Goal: Task Accomplishment & Management: Complete application form

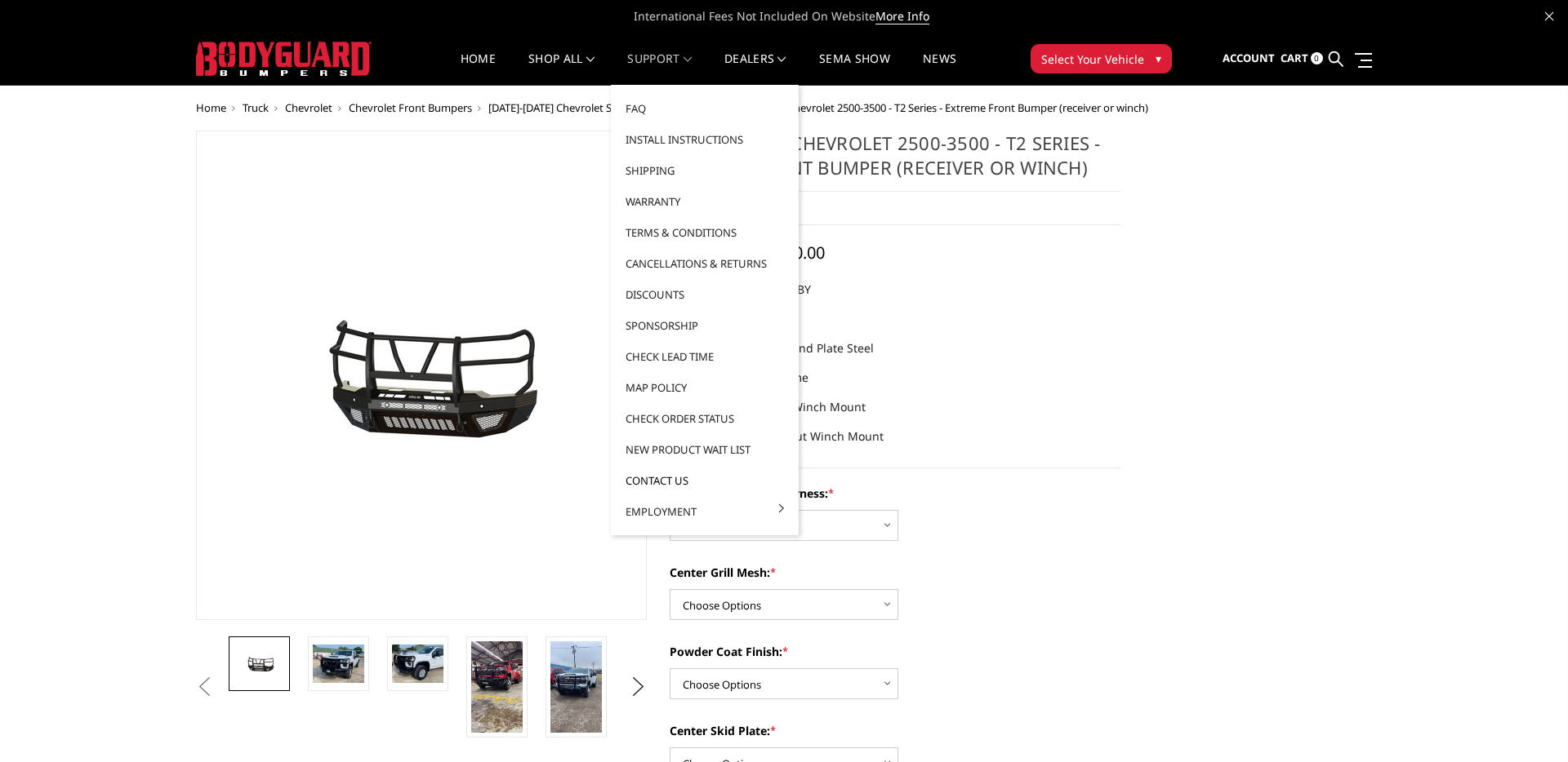
click at [685, 480] on link "Contact Us" at bounding box center [705, 481] width 175 height 31
click at [712, 468] on link "Contact Us" at bounding box center [705, 481] width 175 height 31
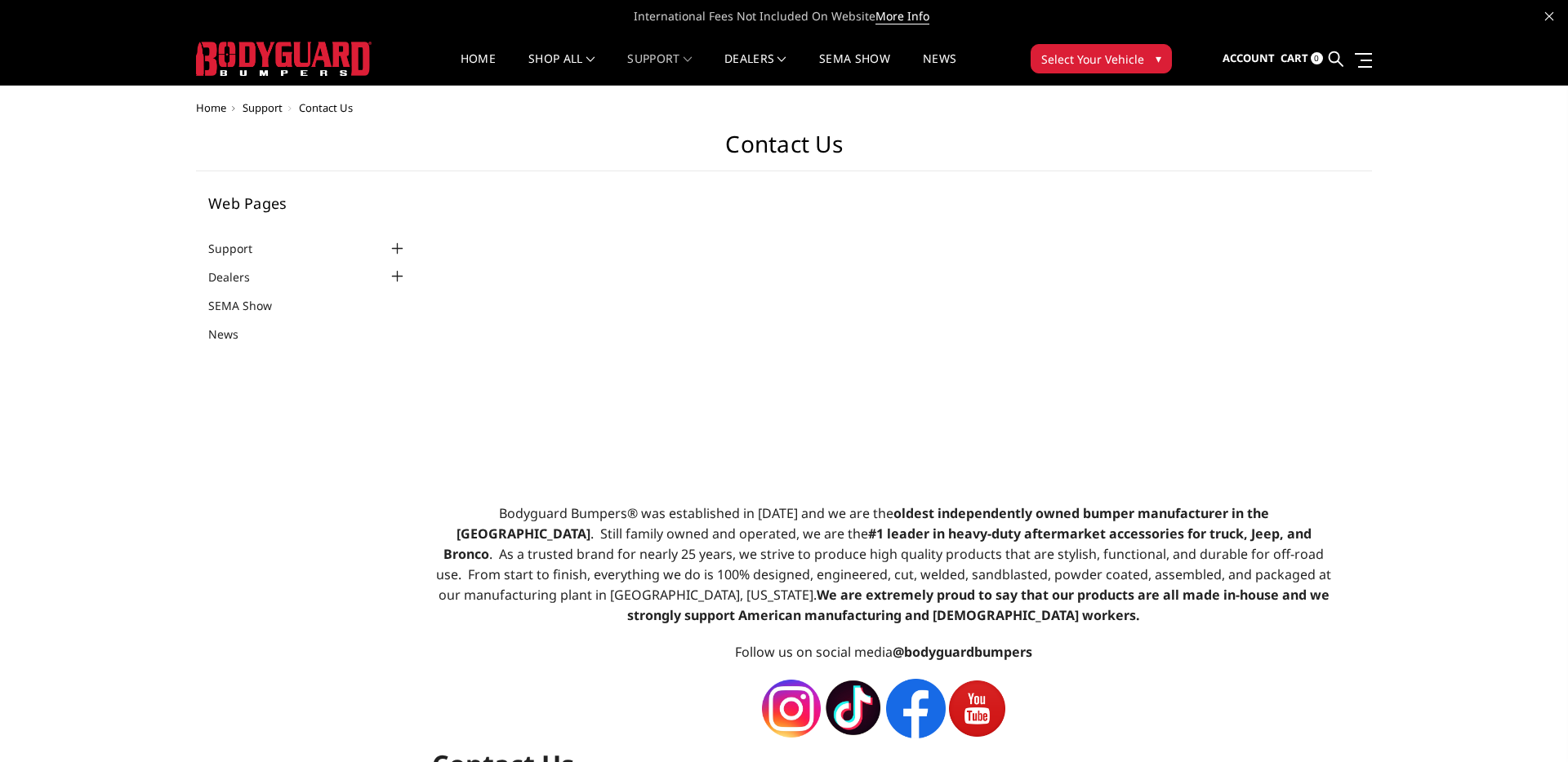
select select "US"
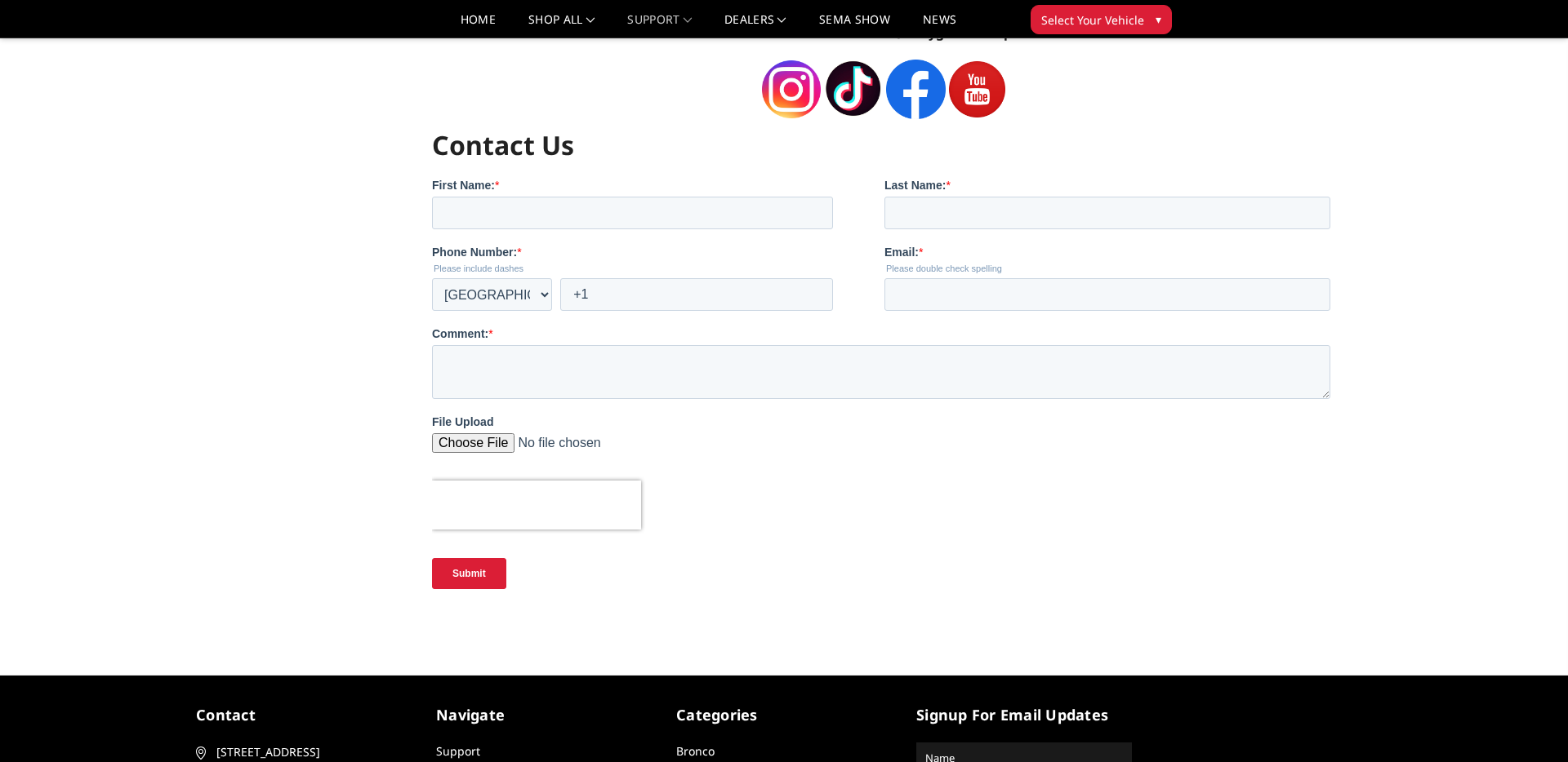
scroll to position [575, 0]
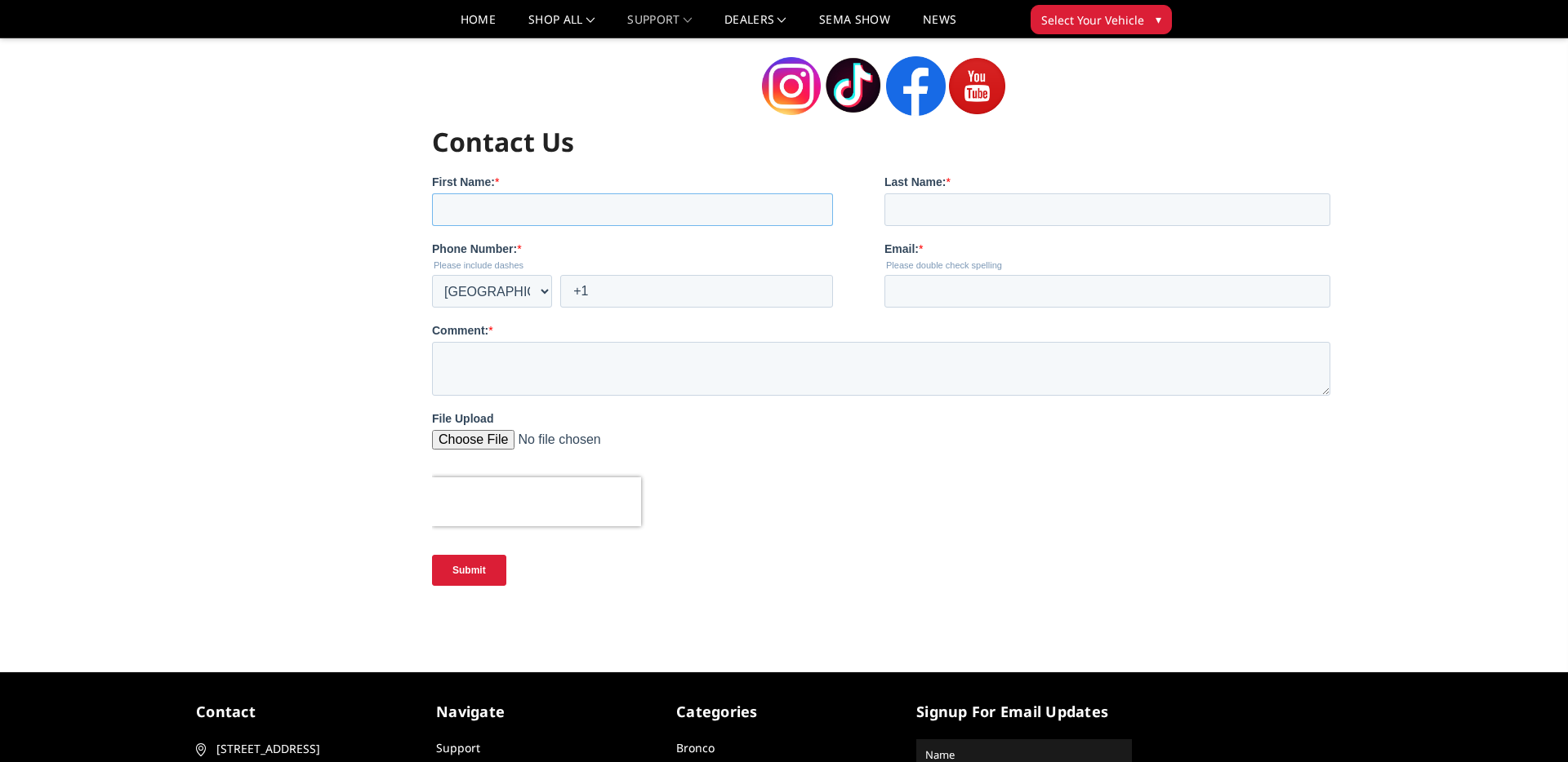
click at [696, 211] on input "First Name: *" at bounding box center [631, 208] width 401 height 32
type input "Bryton"
type input "[PERSON_NAME]"
type input "[EMAIL_ADDRESS][PERSON_NAME][DOMAIN_NAME]"
click at [608, 289] on input "+1" at bounding box center [696, 290] width 273 height 32
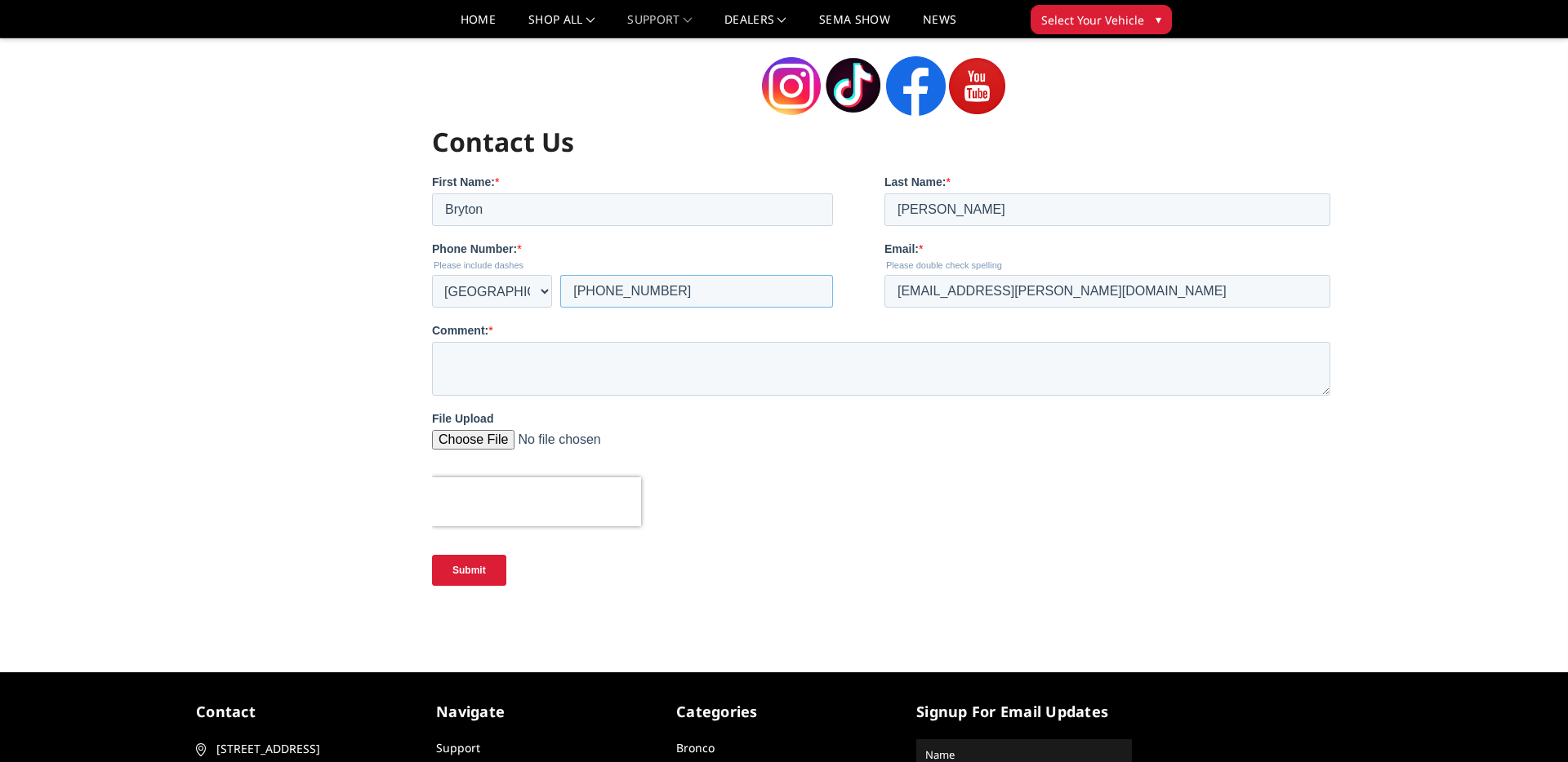
type input "[PHONE_NUMBER]"
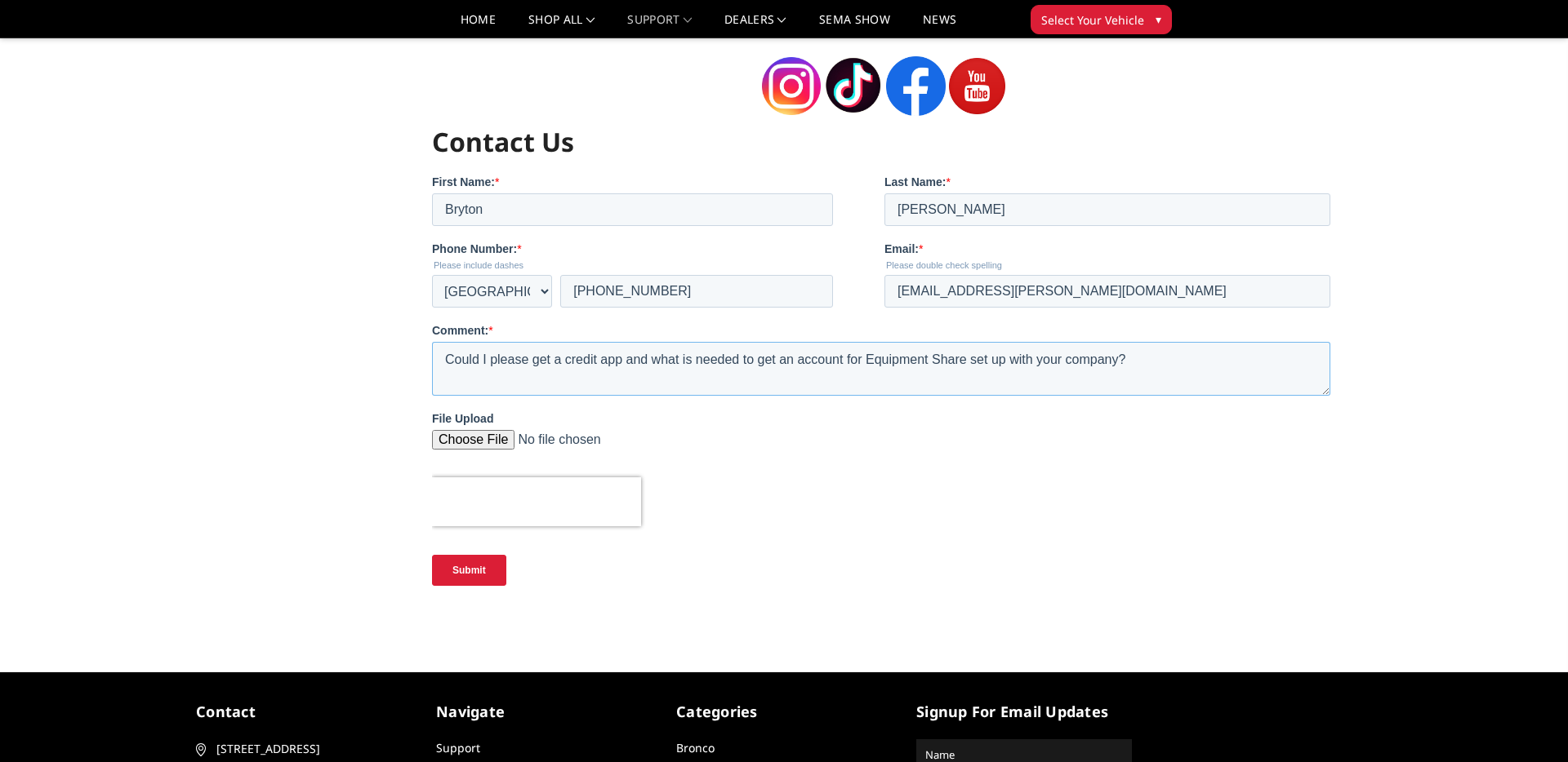
type textarea "Could I please get a credit app and what is needed to get an account for Equipm…"
click at [474, 569] on input "Submit" at bounding box center [468, 569] width 75 height 31
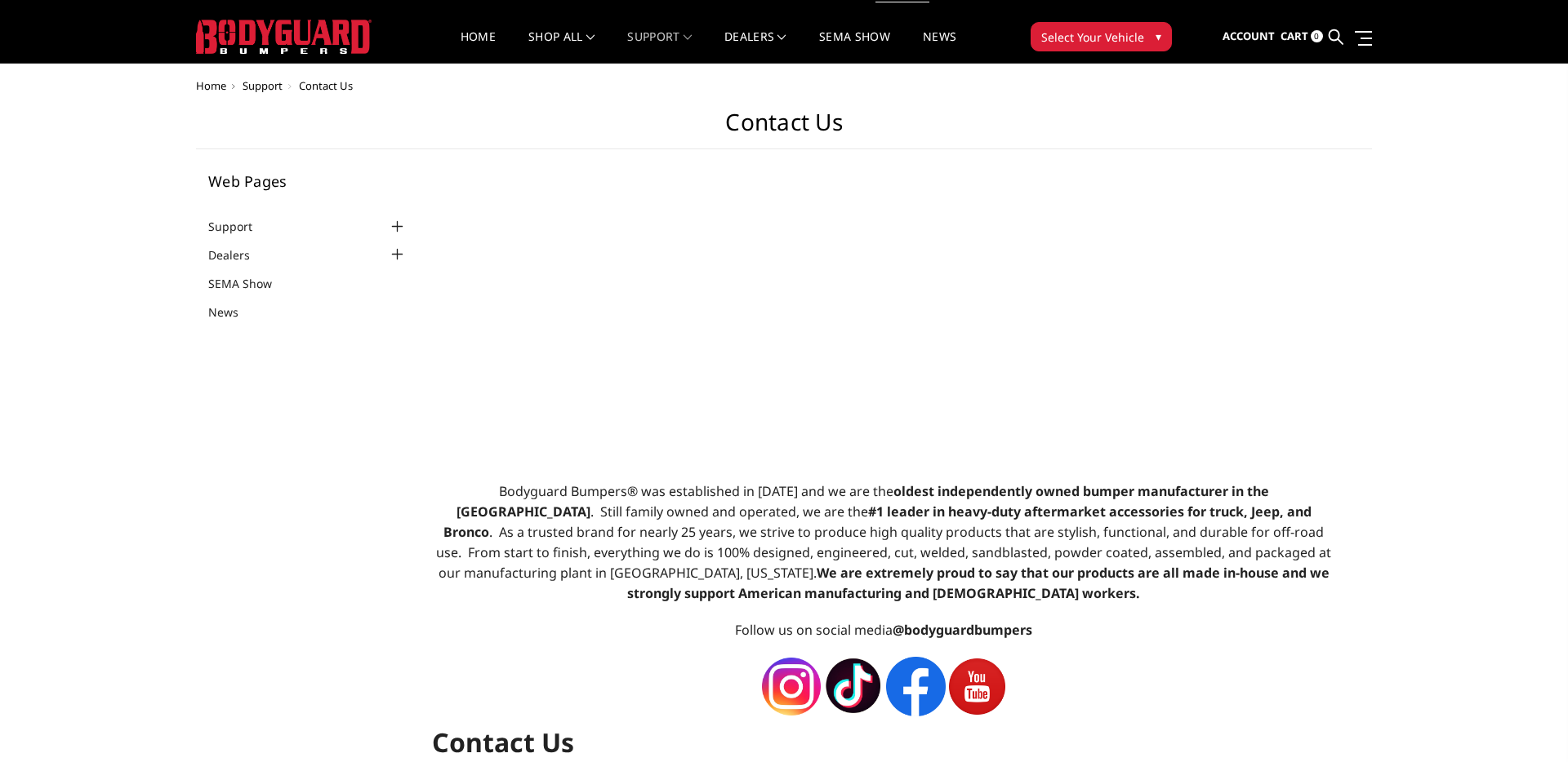
scroll to position [0, 0]
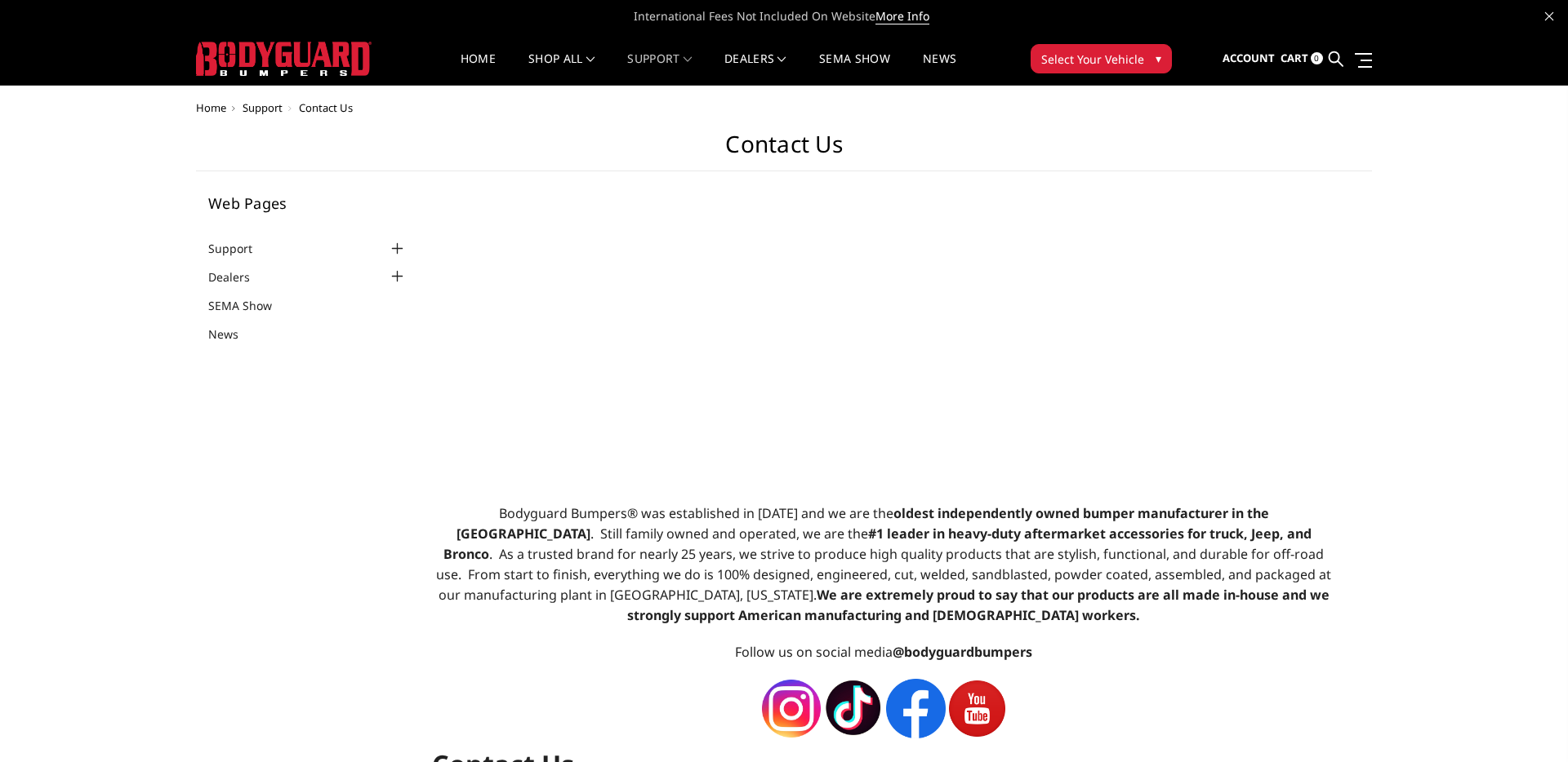
click at [388, 240] on div at bounding box center [397, 249] width 19 height 19
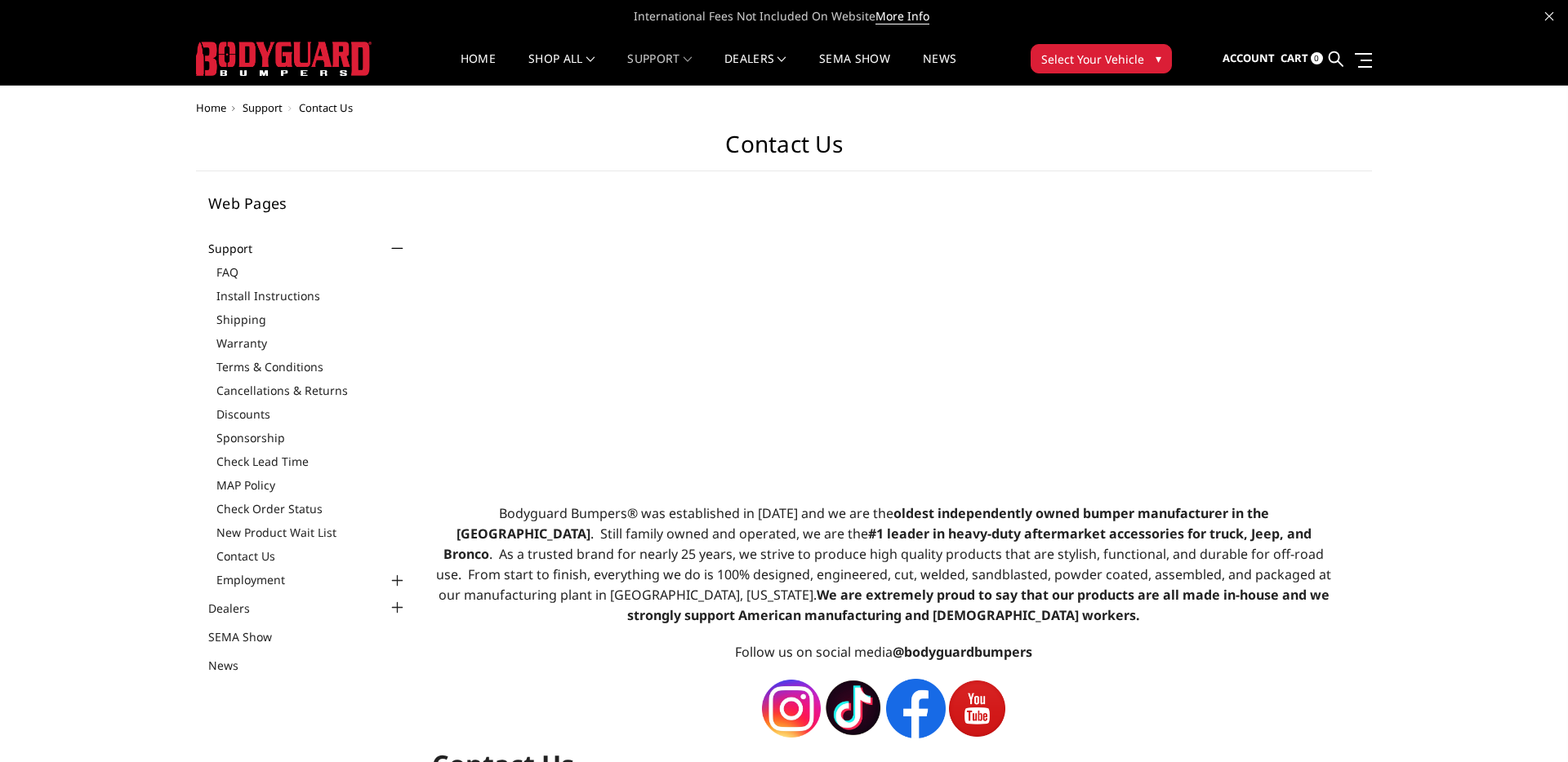
click at [393, 604] on div at bounding box center [397, 607] width 19 height 19
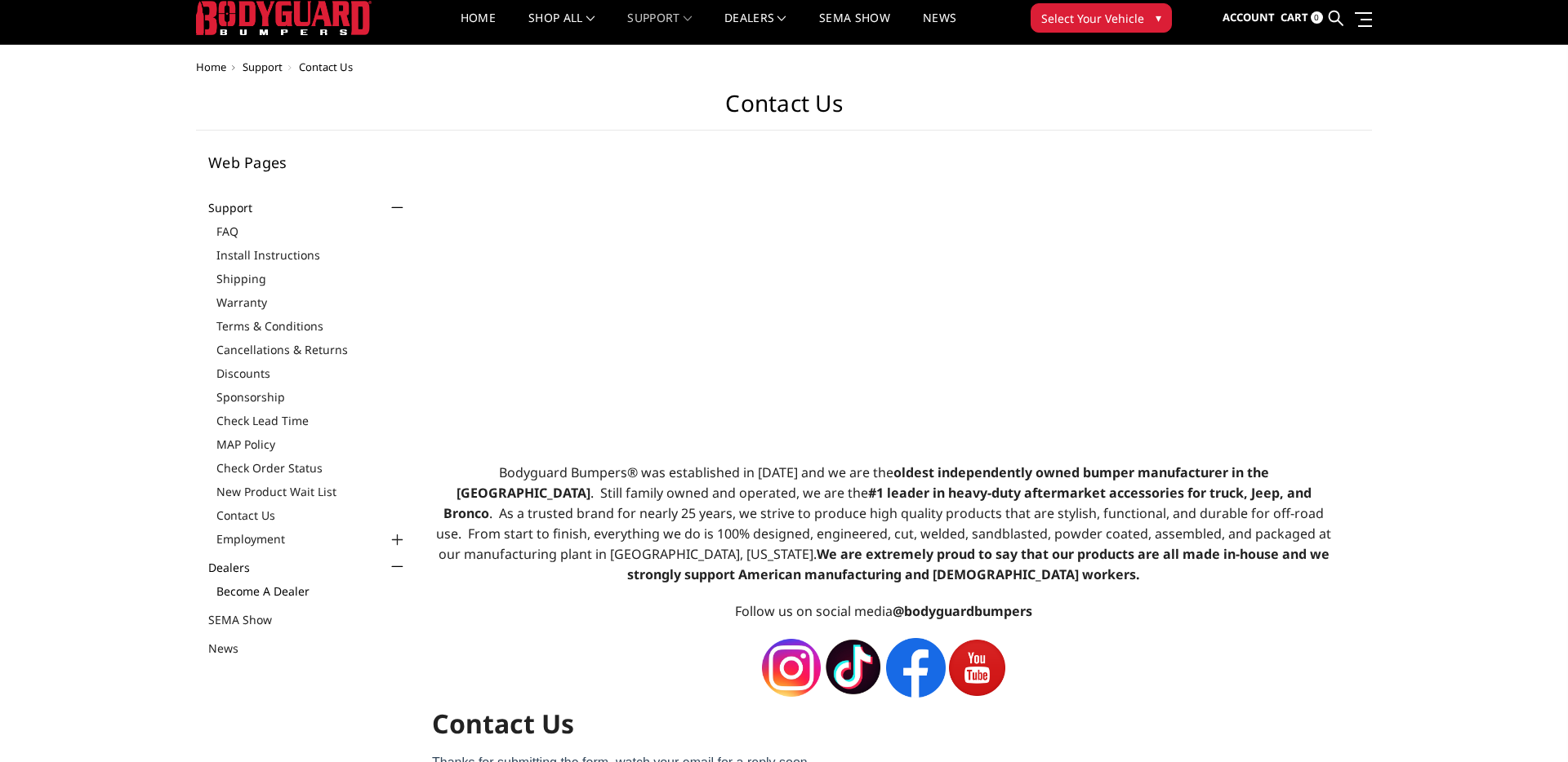
scroll to position [64, 0]
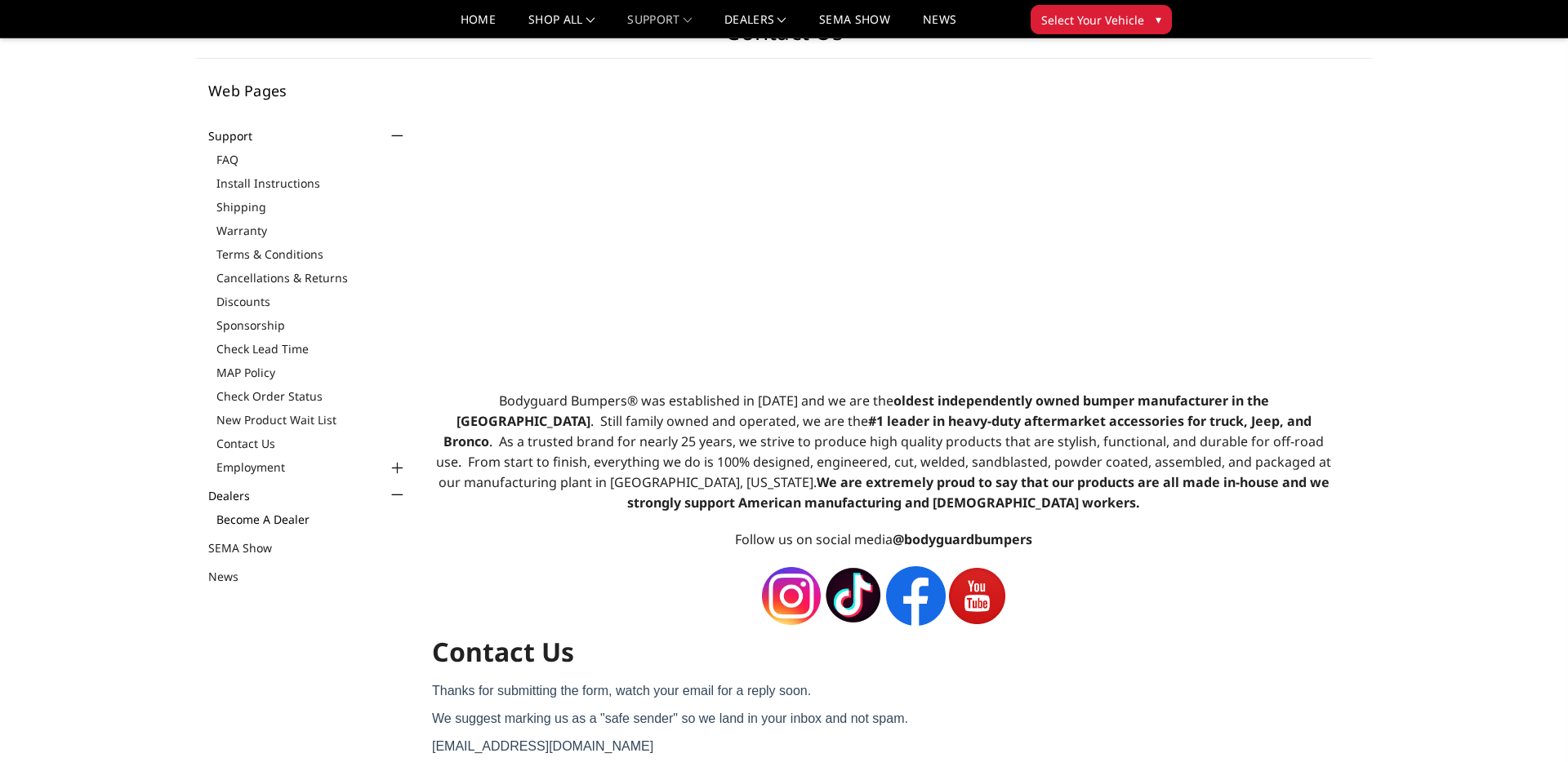
click at [274, 519] on link "Become a Dealer" at bounding box center [312, 520] width 191 height 18
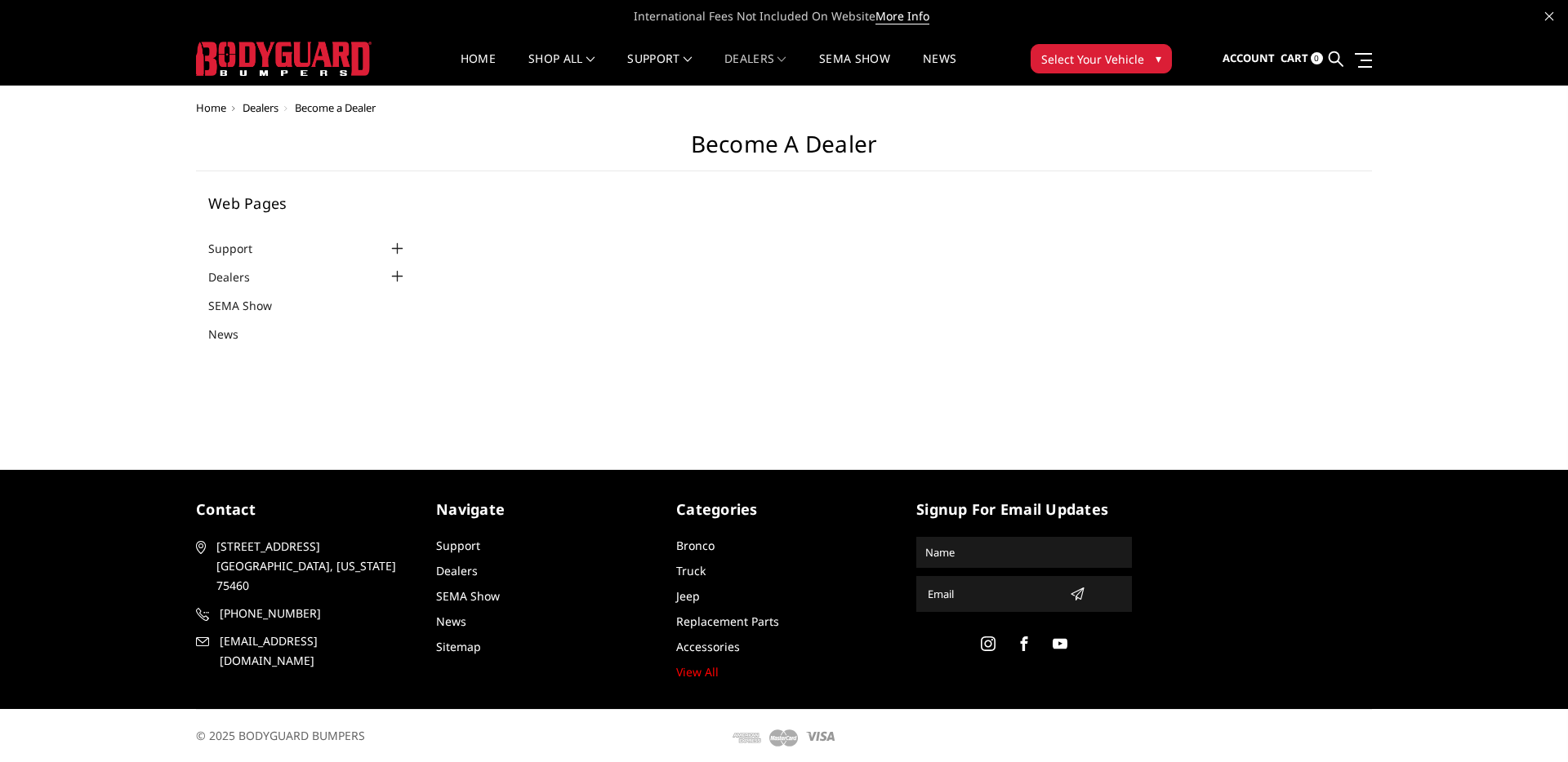
select select "US"
